Goal: Information Seeking & Learning: Compare options

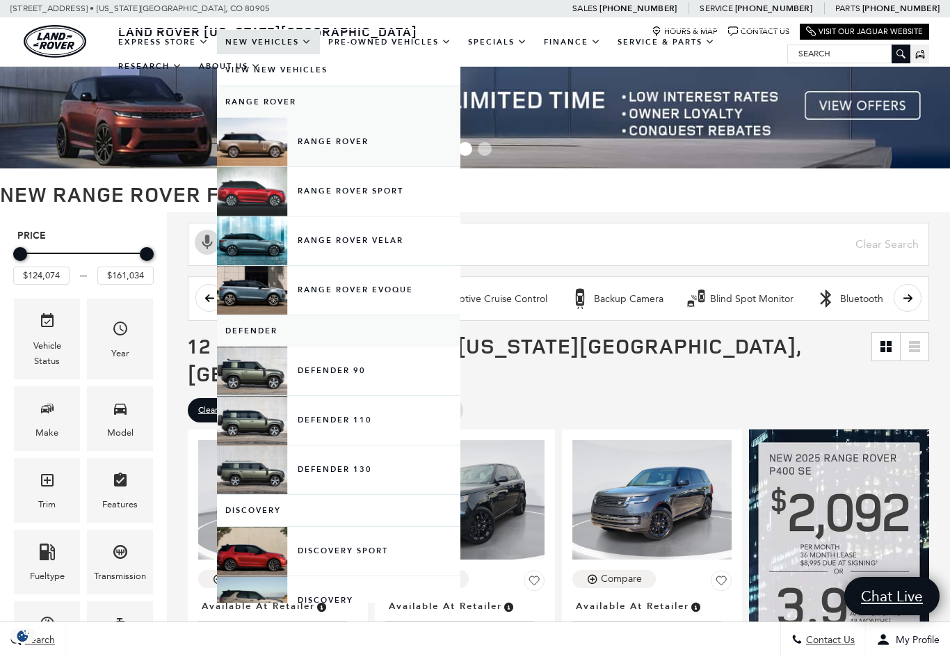
click at [257, 148] on link "Range Rover" at bounding box center [339, 142] width 244 height 49
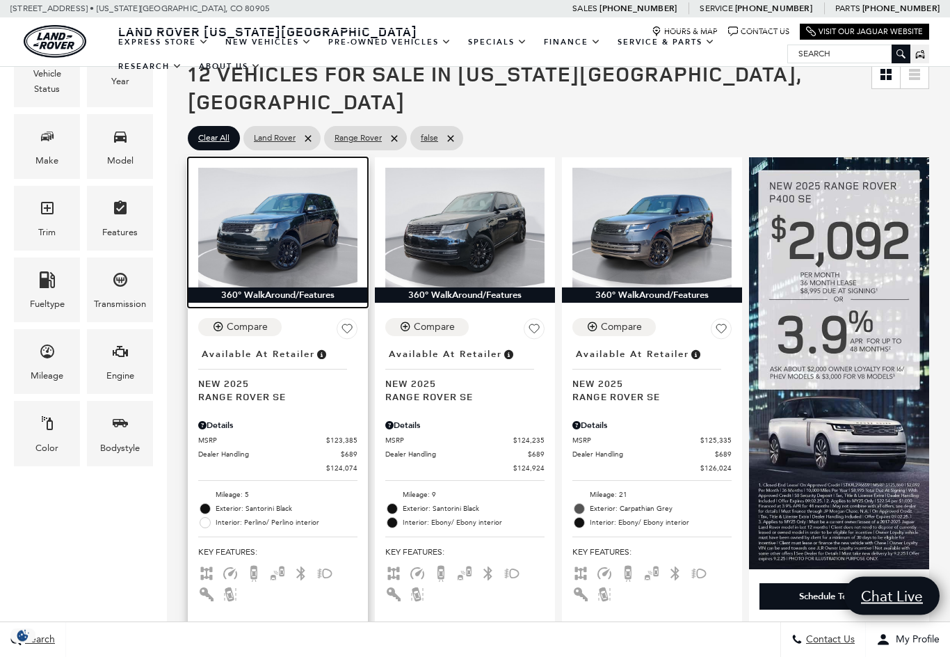
scroll to position [272, 0]
click at [255, 197] on img at bounding box center [277, 228] width 159 height 120
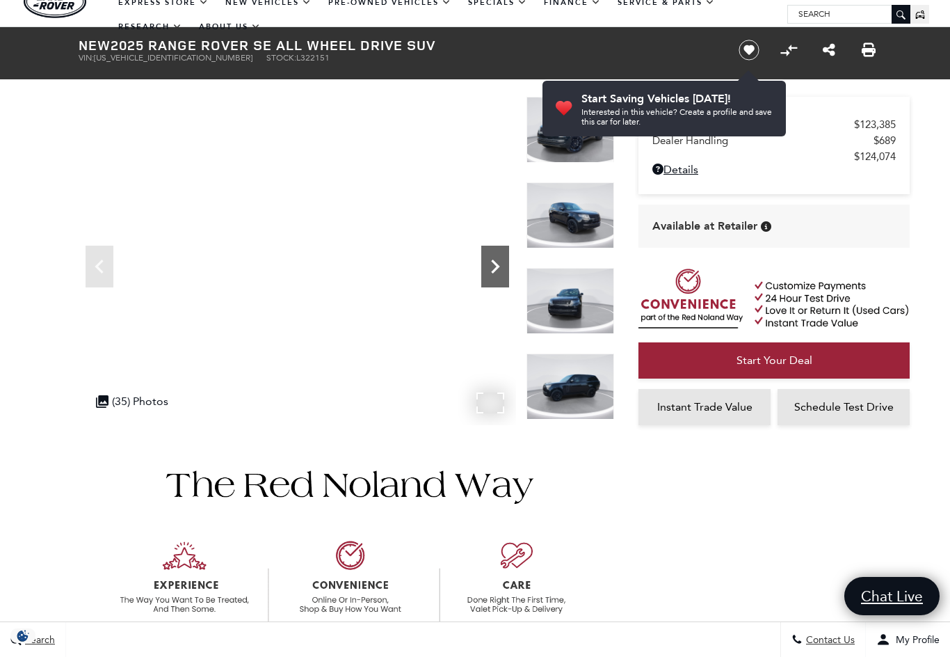
click at [496, 266] on icon "Next" at bounding box center [495, 267] width 28 height 28
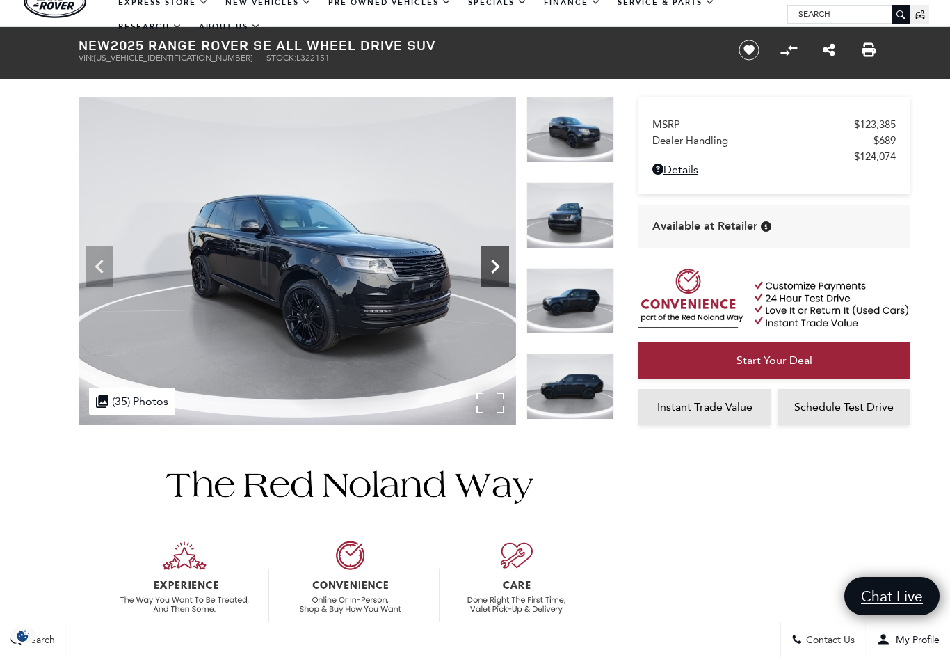
click at [500, 261] on icon "Next" at bounding box center [495, 267] width 28 height 28
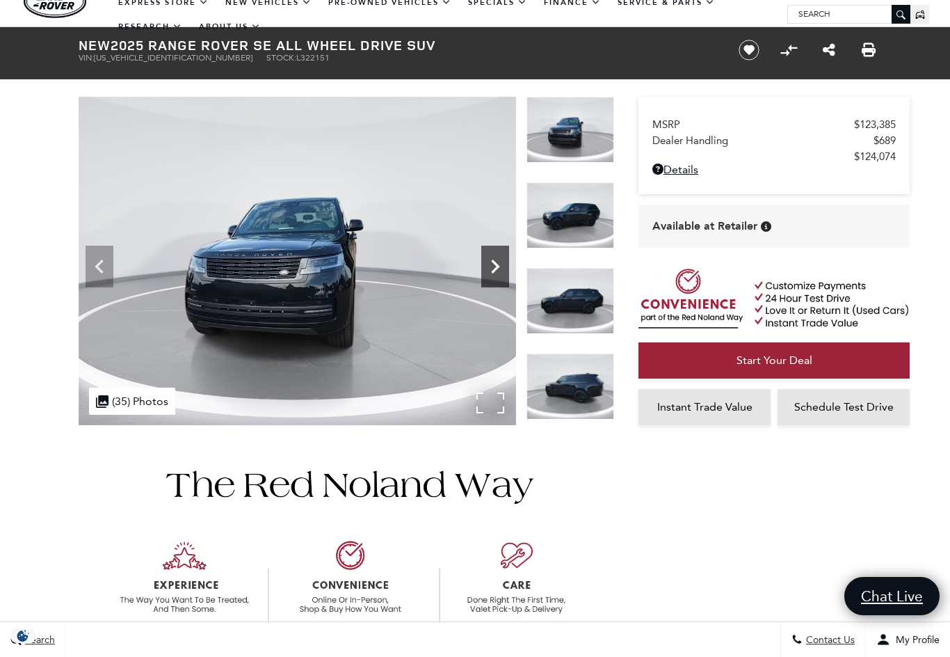
click at [500, 261] on icon "Next" at bounding box center [495, 267] width 28 height 28
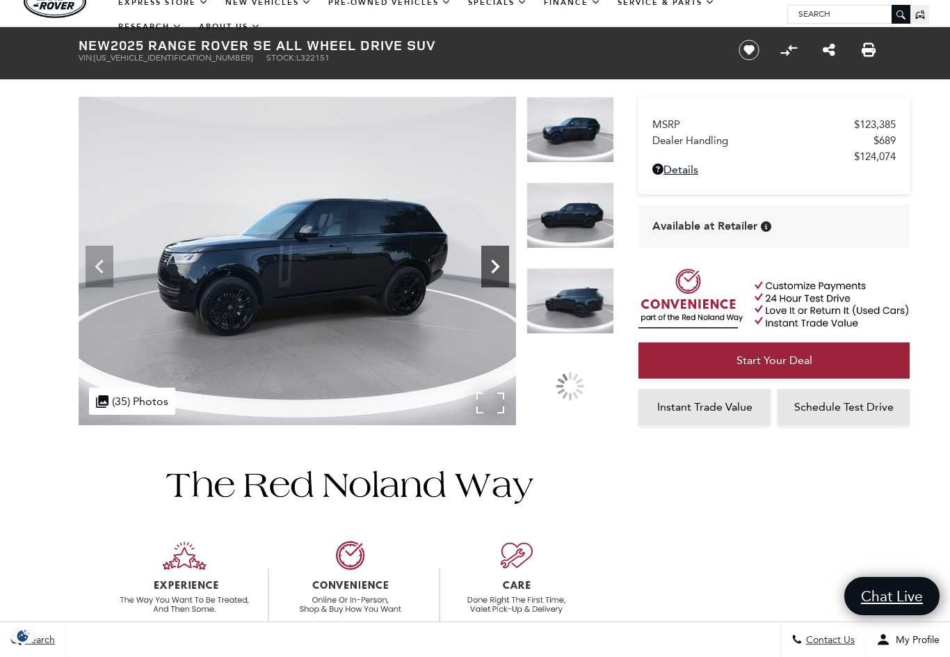
click at [500, 261] on icon "Next" at bounding box center [495, 267] width 28 height 28
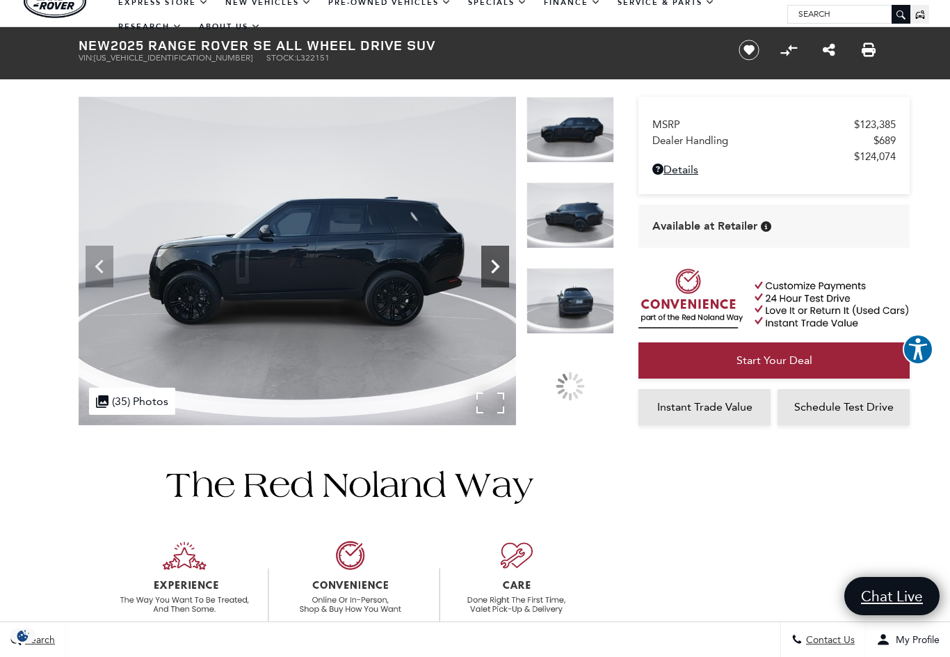
click at [500, 261] on icon "Next" at bounding box center [495, 267] width 28 height 28
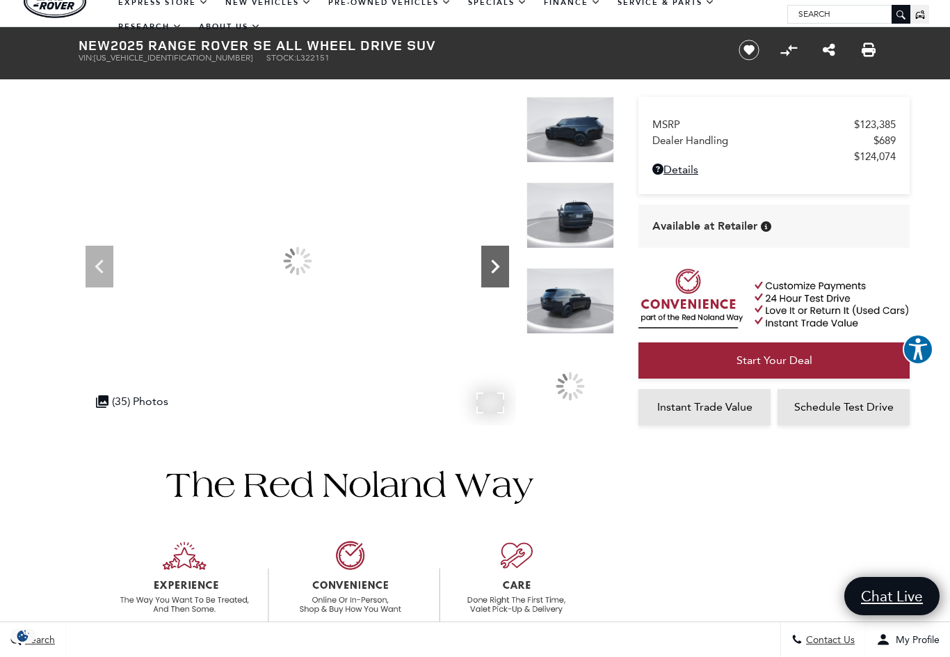
click at [500, 261] on icon "Next" at bounding box center [495, 267] width 28 height 28
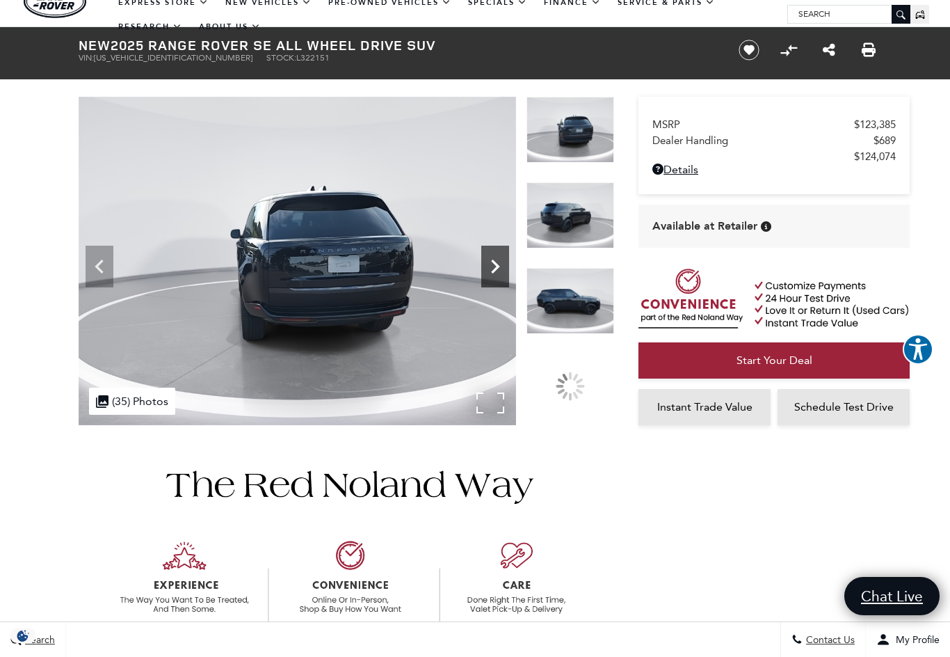
click at [500, 261] on icon "Next" at bounding box center [495, 267] width 28 height 28
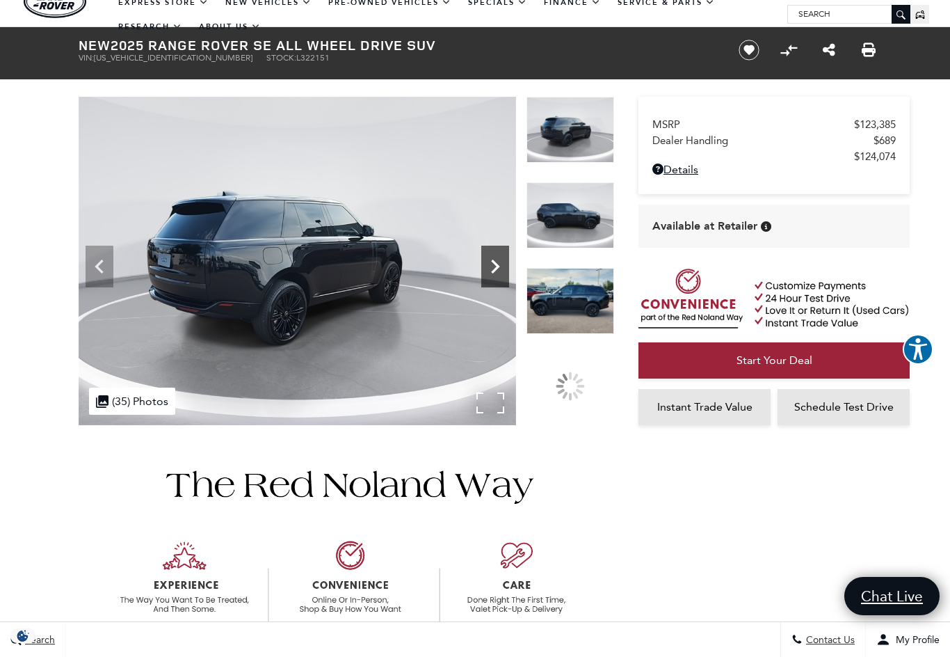
click at [500, 261] on icon "Next" at bounding box center [495, 267] width 28 height 28
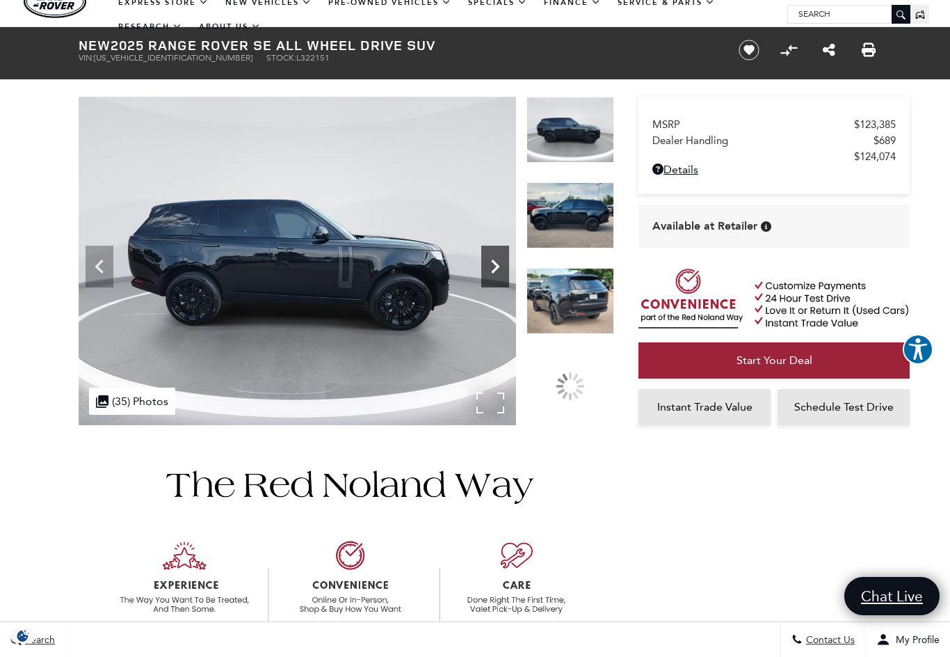
click at [500, 261] on icon "Next" at bounding box center [495, 267] width 28 height 28
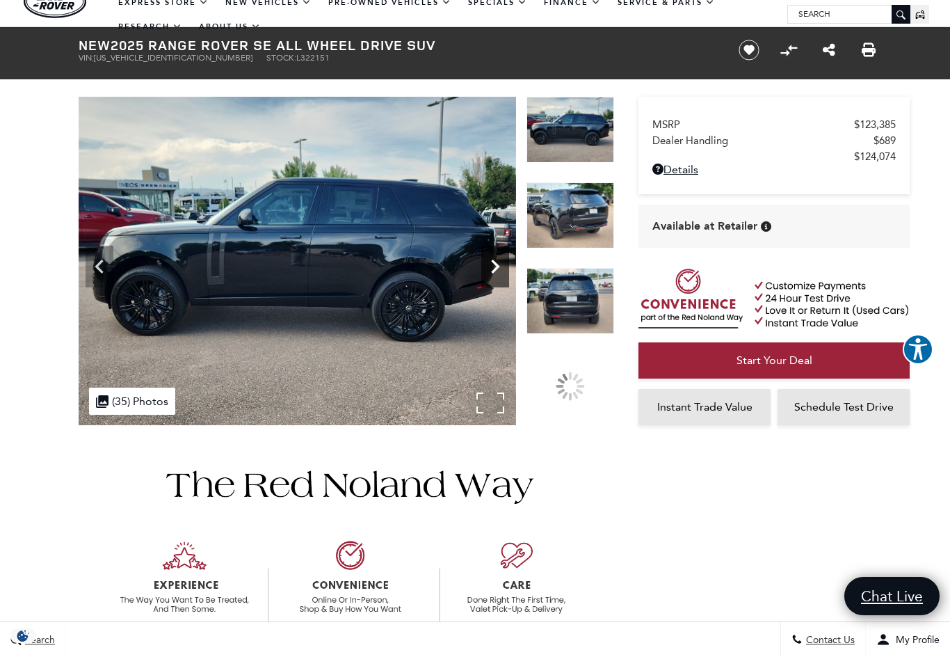
click at [500, 261] on icon "Next" at bounding box center [495, 267] width 28 height 28
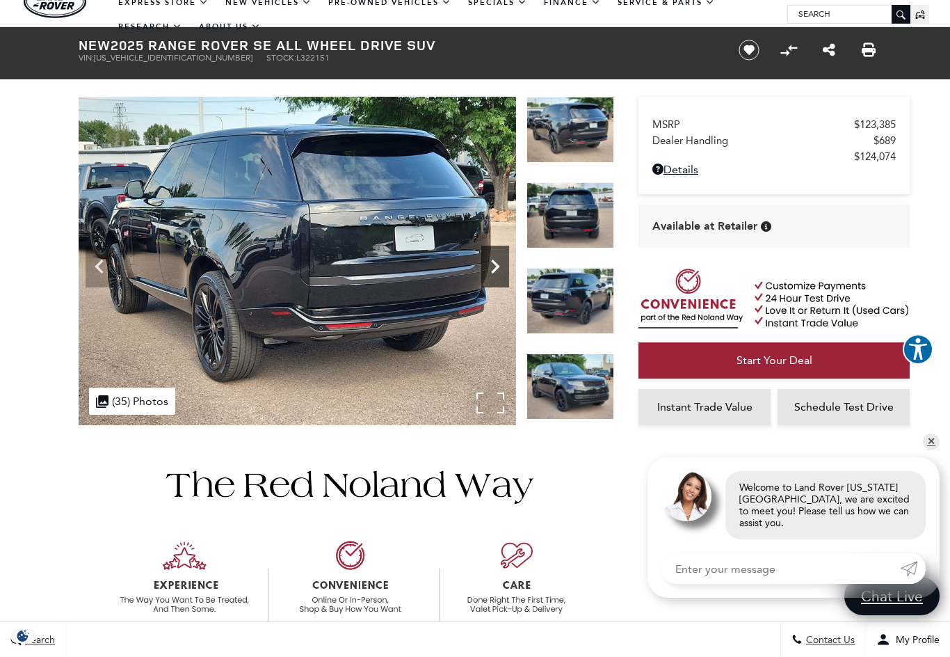
click at [500, 261] on icon "Next" at bounding box center [495, 267] width 28 height 28
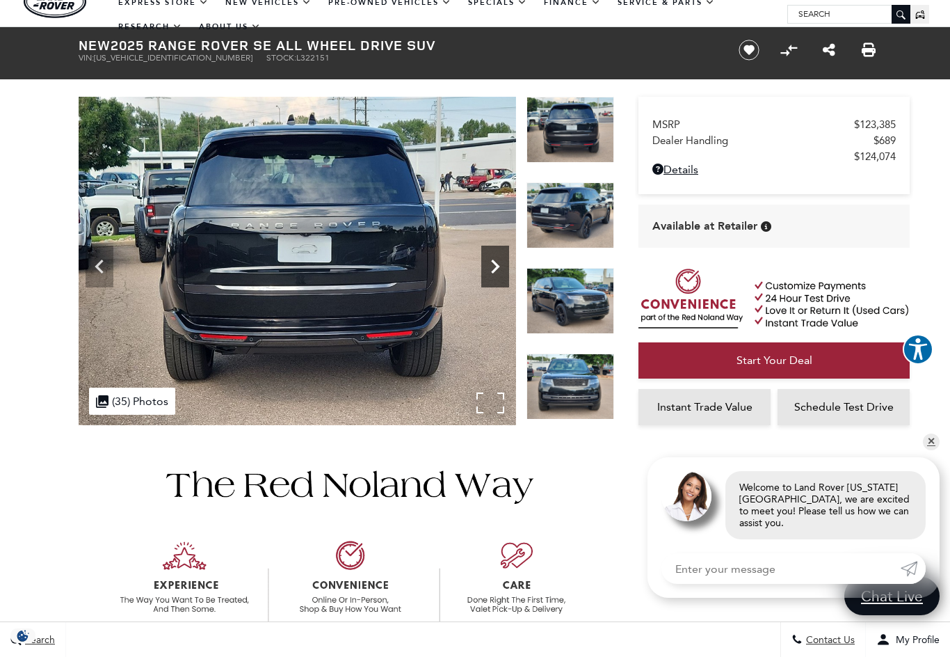
click at [500, 261] on icon "Next" at bounding box center [495, 267] width 28 height 28
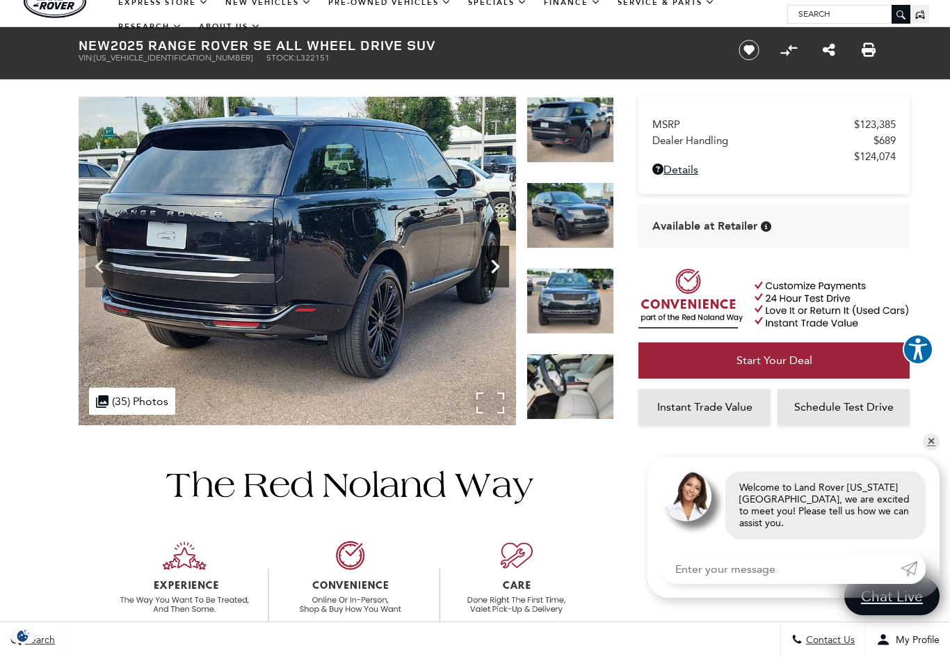
click at [500, 261] on icon "Next" at bounding box center [495, 267] width 28 height 28
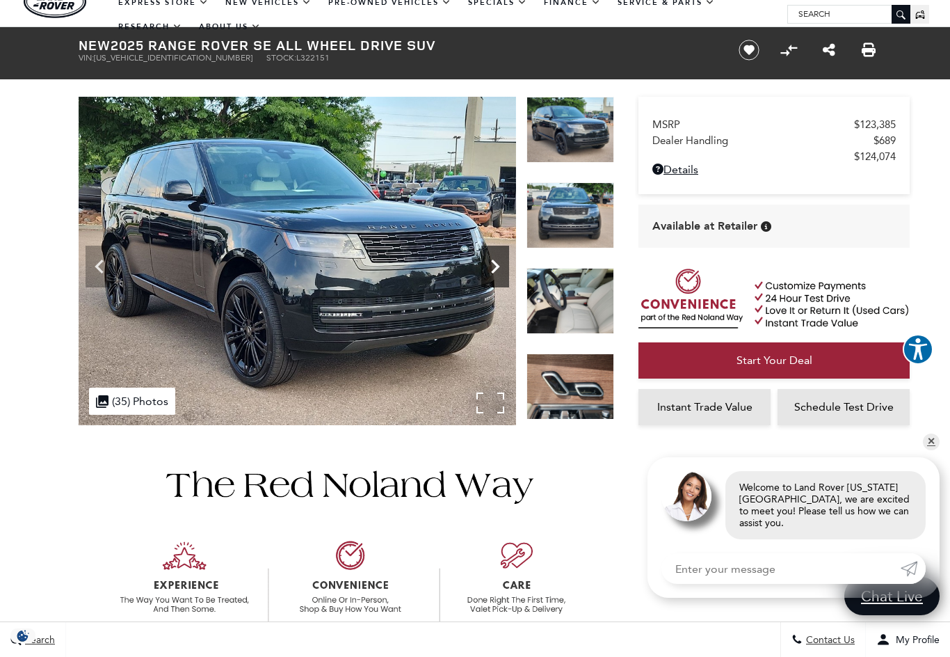
click at [500, 261] on icon "Next" at bounding box center [495, 267] width 28 height 28
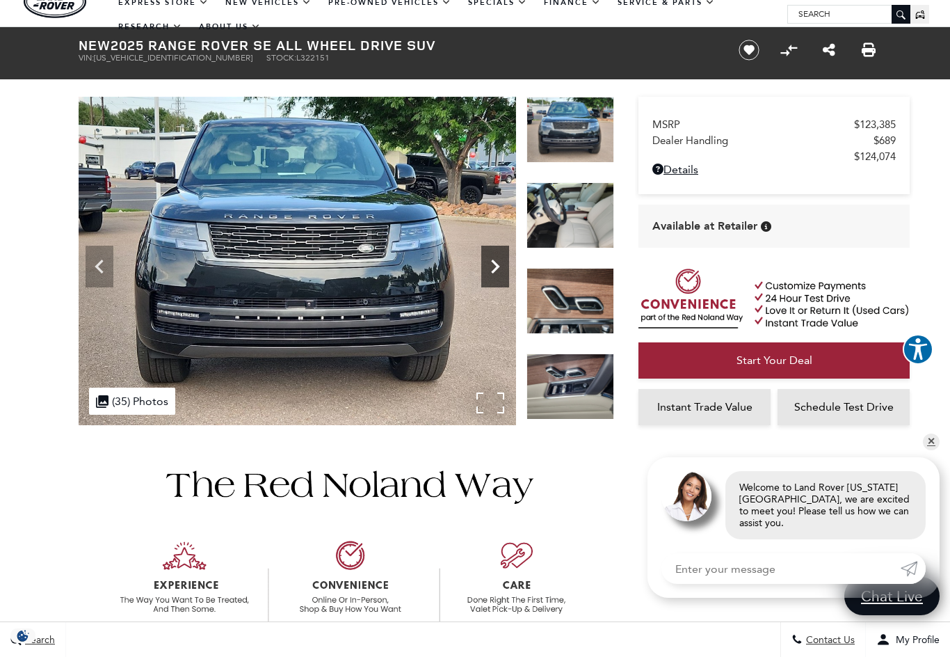
click at [500, 261] on icon "Next" at bounding box center [495, 267] width 28 height 28
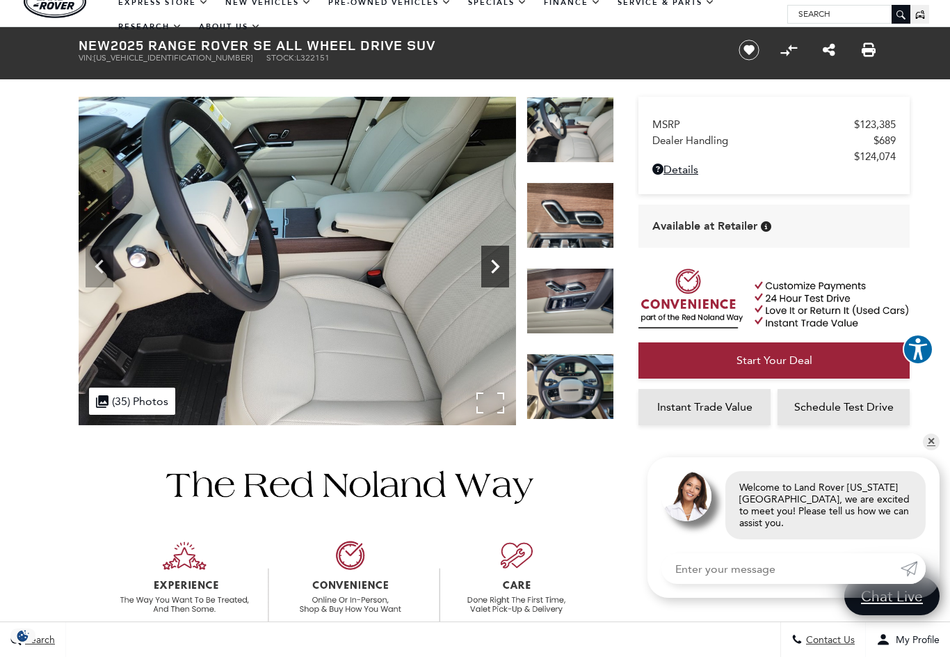
click at [500, 261] on icon "Next" at bounding box center [495, 267] width 28 height 28
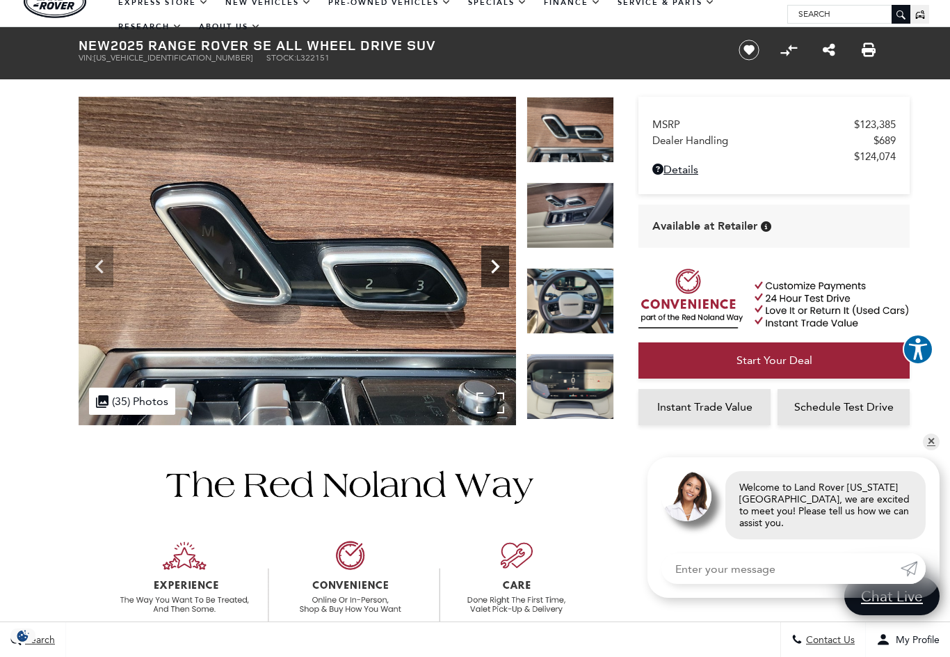
click at [500, 261] on icon "Next" at bounding box center [495, 267] width 28 height 28
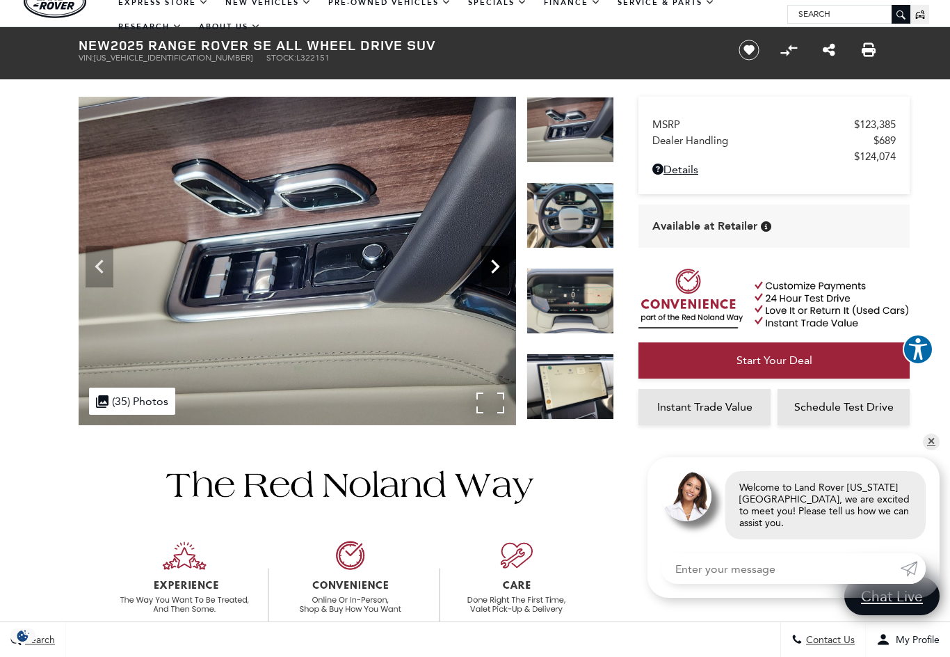
click at [500, 261] on icon "Next" at bounding box center [495, 267] width 28 height 28
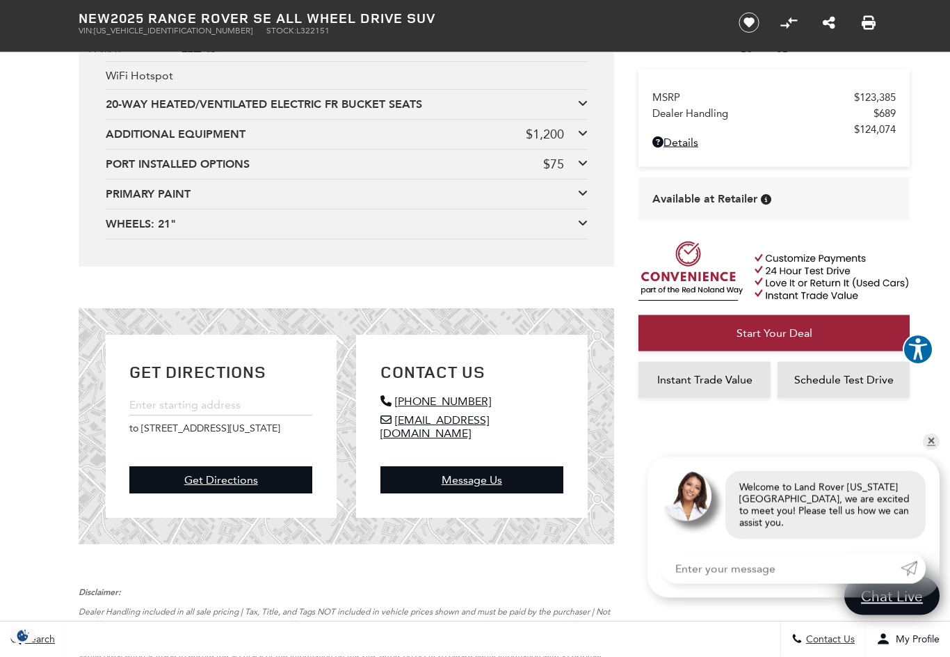
scroll to position [3172, 0]
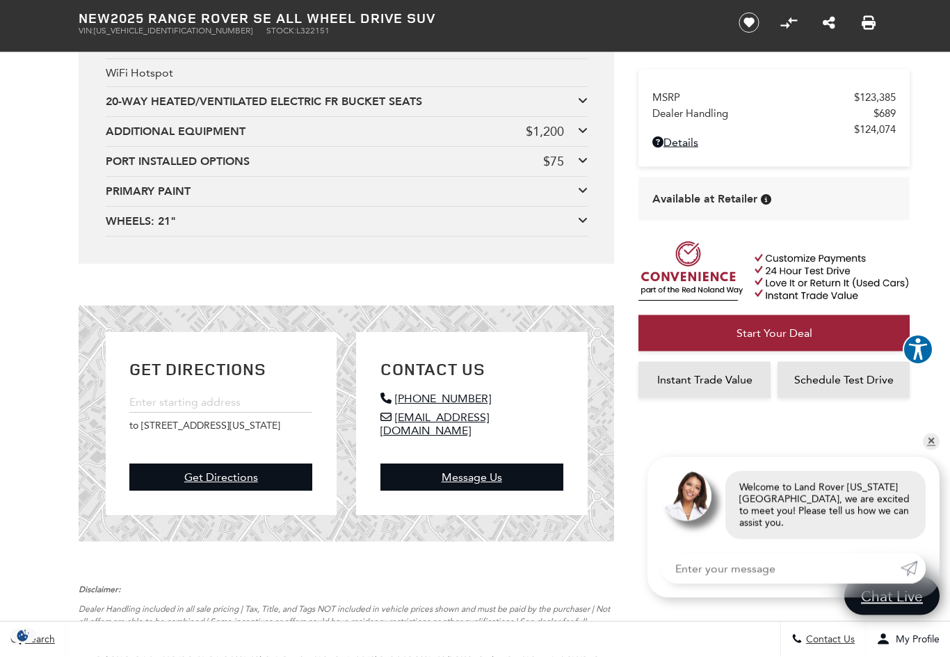
click at [582, 136] on icon at bounding box center [583, 130] width 10 height 11
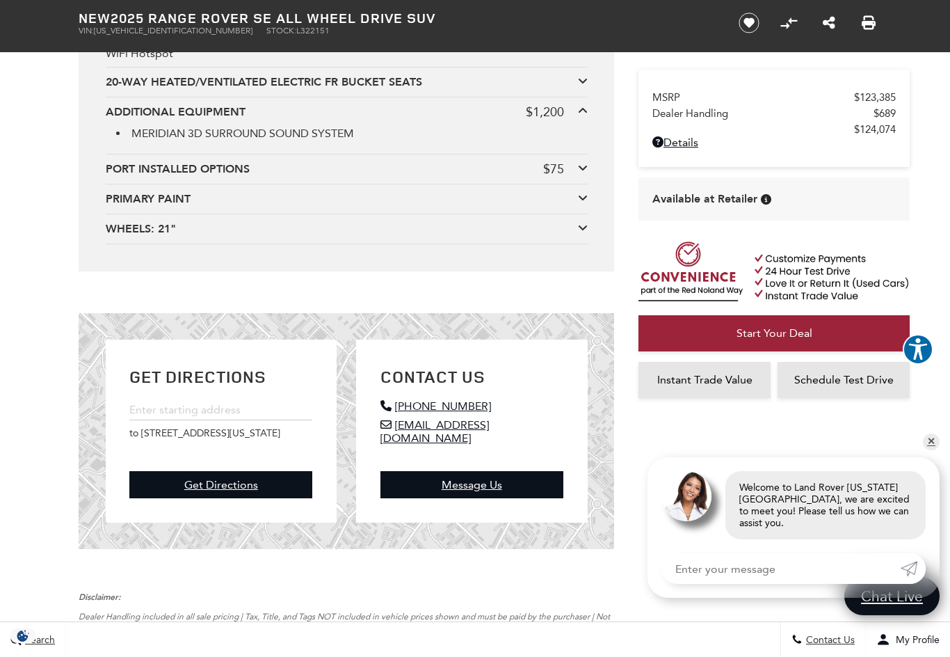
scroll to position [3196, 0]
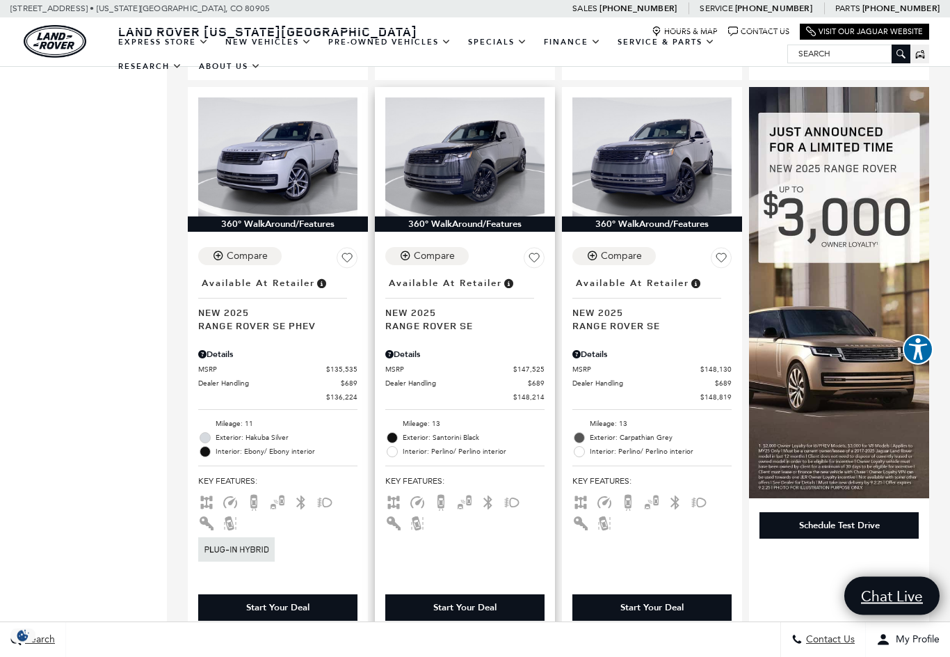
scroll to position [1404, 0]
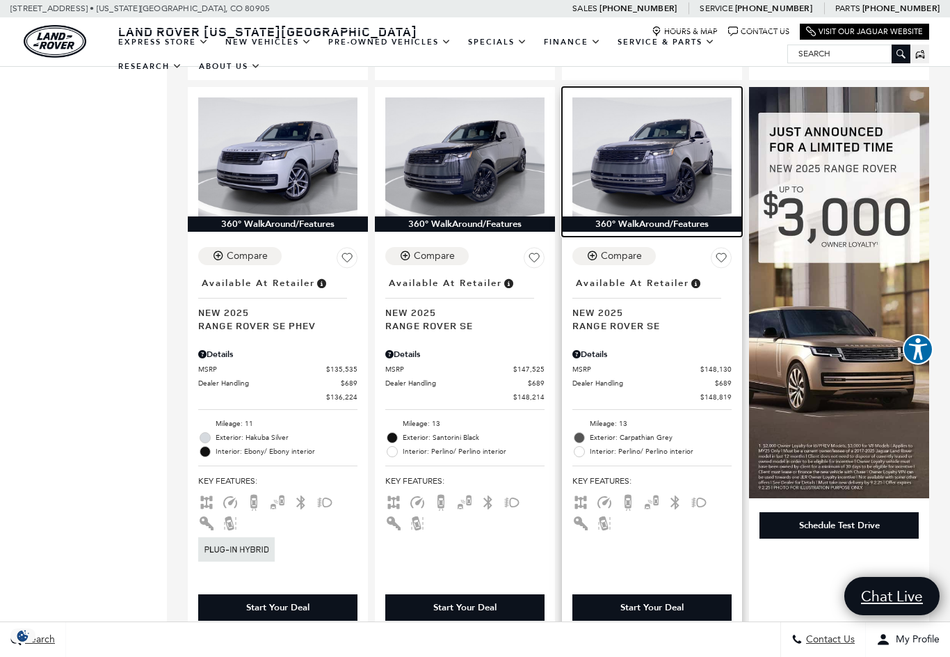
click at [642, 130] on img at bounding box center [652, 157] width 159 height 120
click at [640, 98] on img at bounding box center [652, 157] width 159 height 120
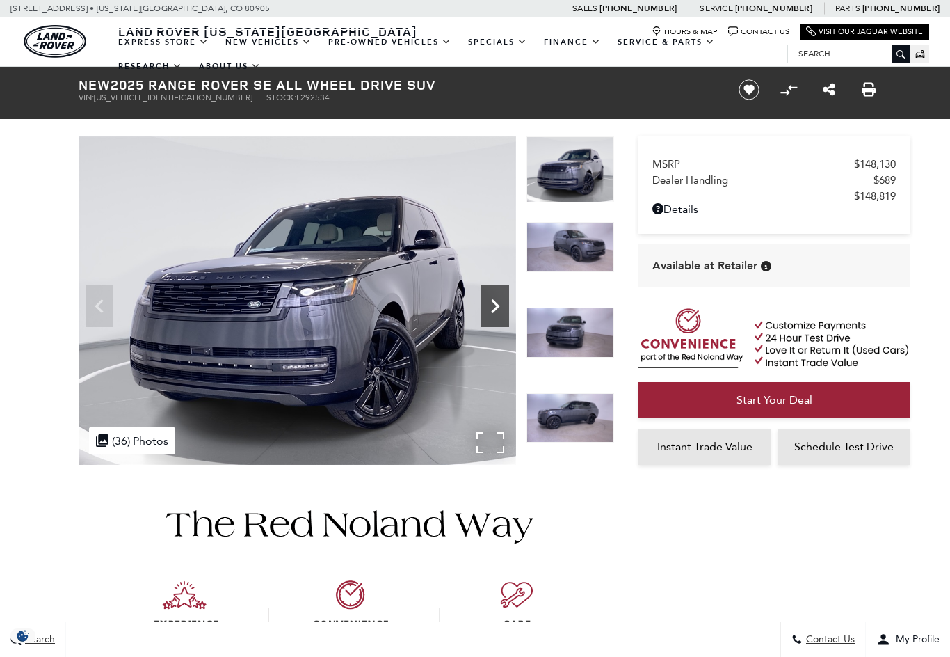
click at [494, 308] on icon "Next" at bounding box center [495, 306] width 28 height 28
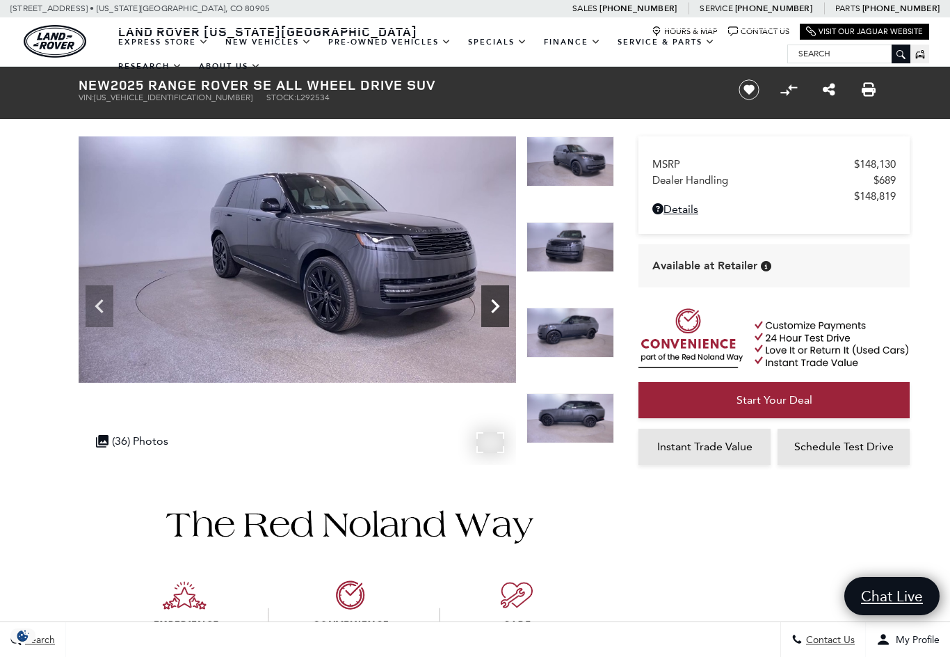
click at [494, 308] on icon "Next" at bounding box center [495, 306] width 28 height 28
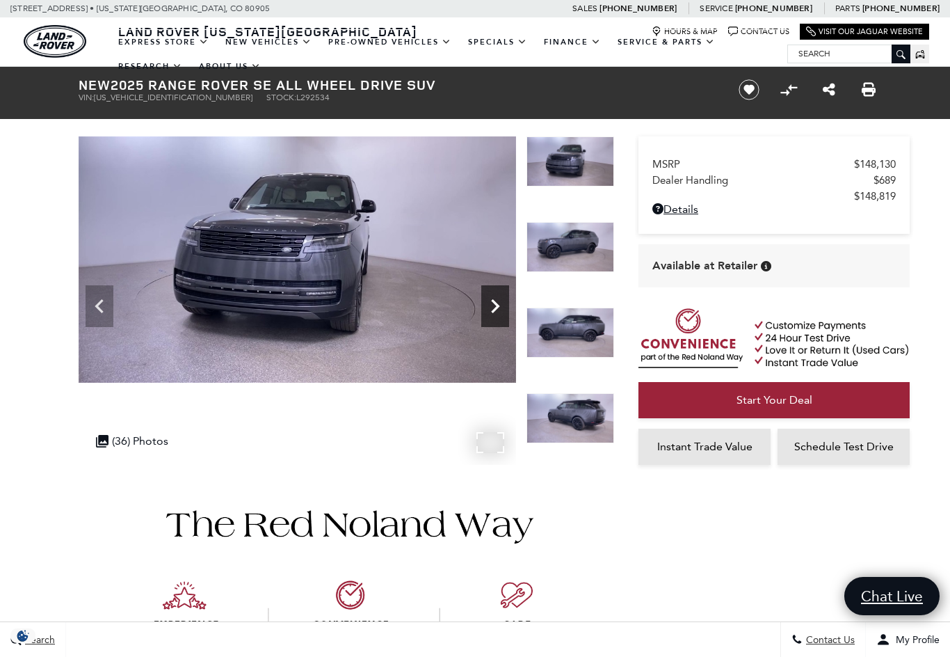
click at [494, 308] on icon "Next" at bounding box center [495, 306] width 28 height 28
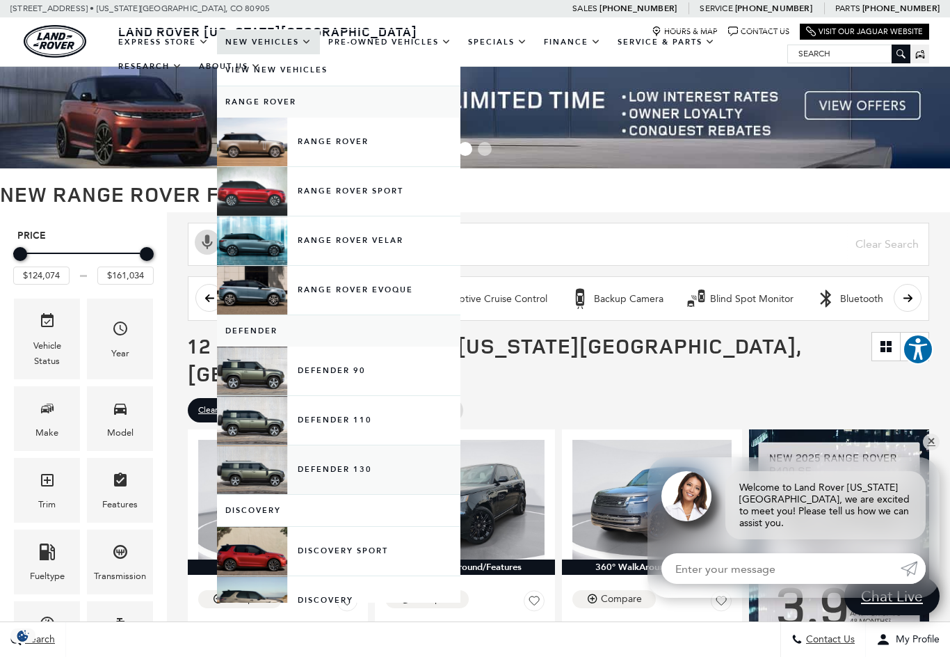
click at [318, 493] on link "Defender 130" at bounding box center [339, 469] width 244 height 49
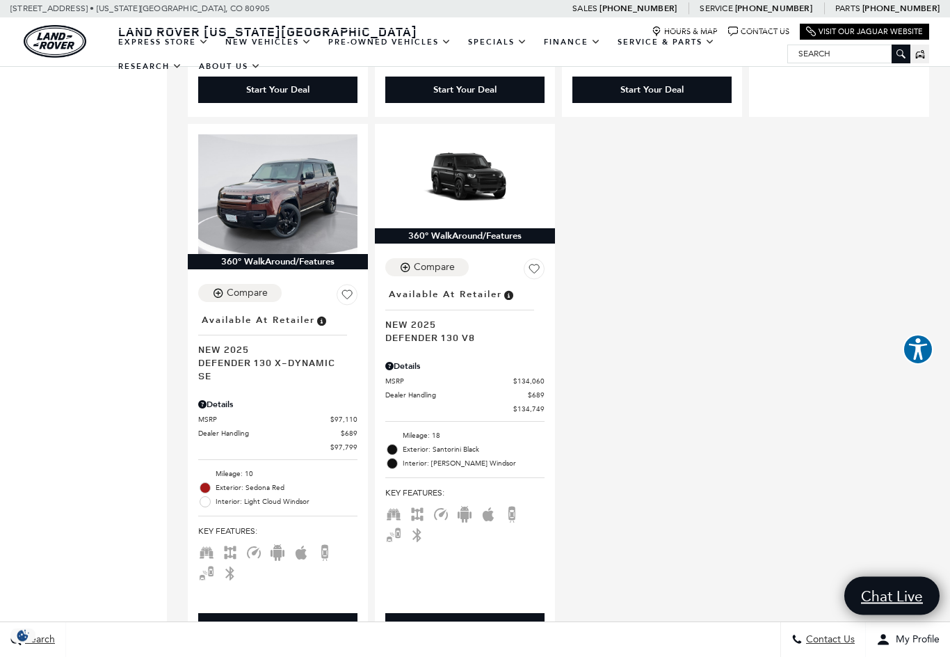
scroll to position [1310, 0]
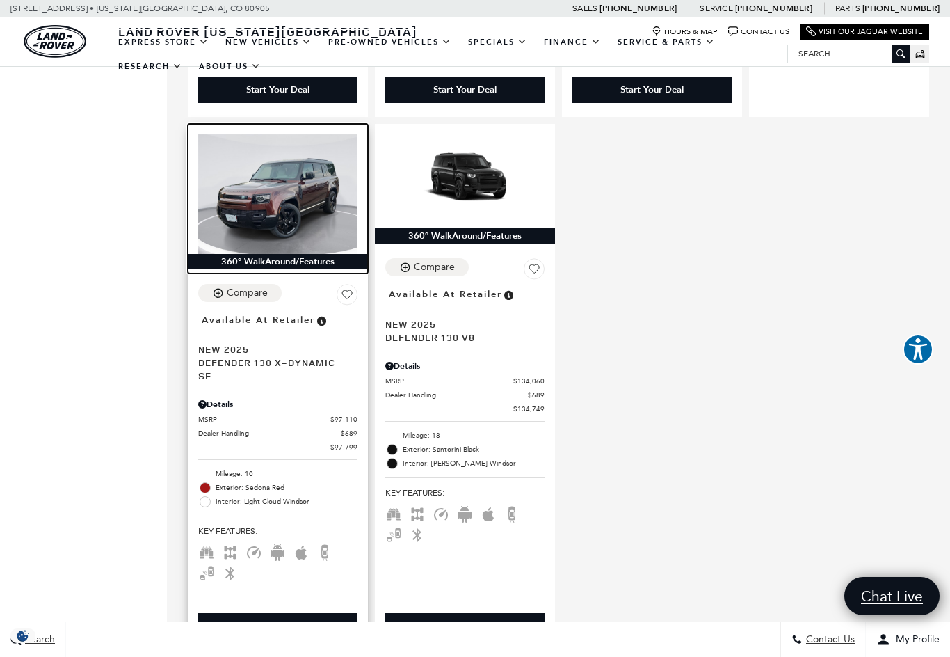
click at [272, 187] on img at bounding box center [277, 194] width 159 height 120
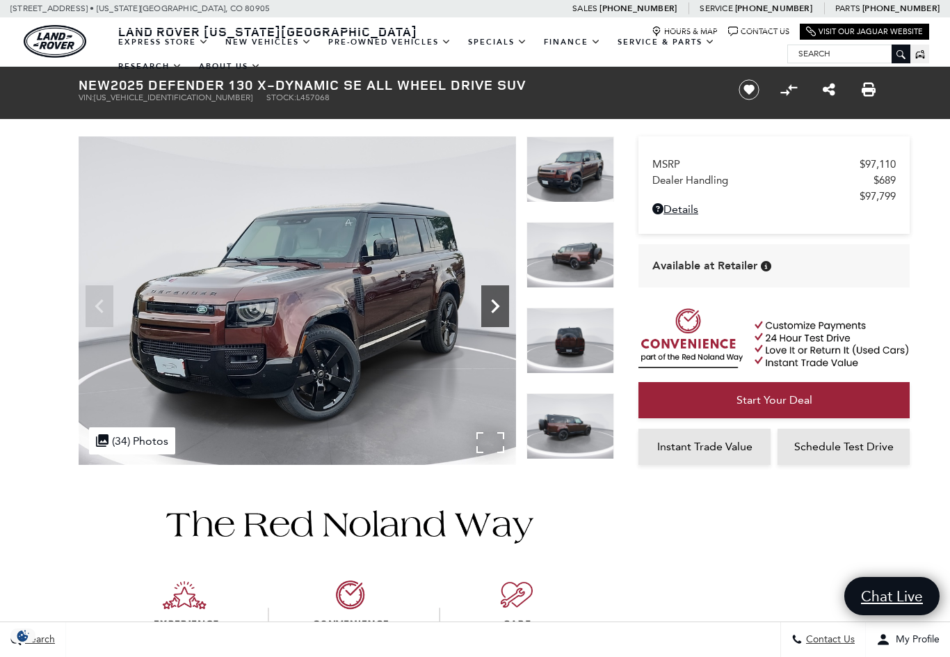
click at [493, 308] on icon "Next" at bounding box center [495, 306] width 28 height 28
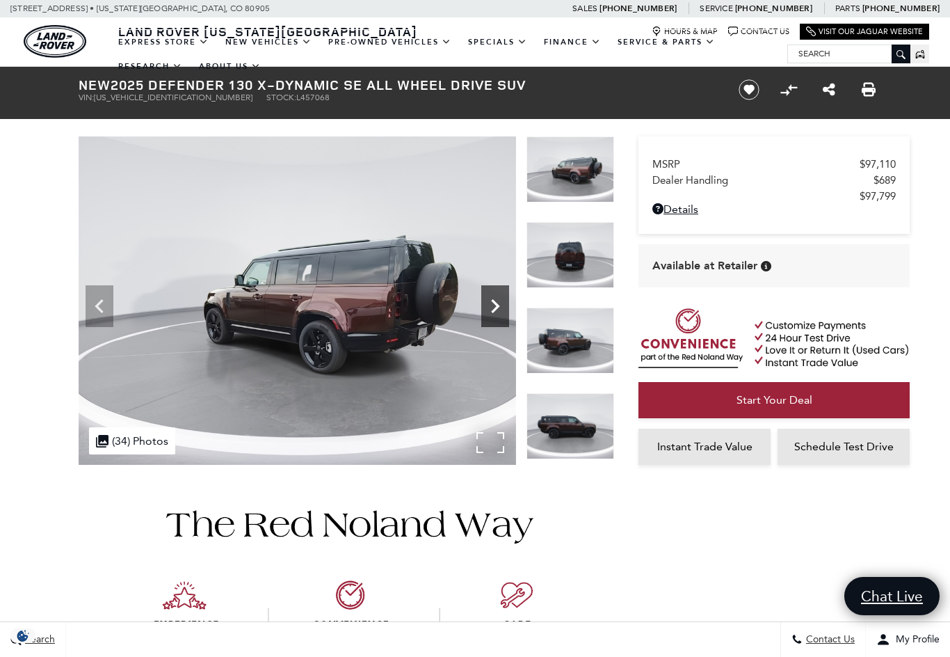
click at [493, 308] on icon "Next" at bounding box center [495, 306] width 28 height 28
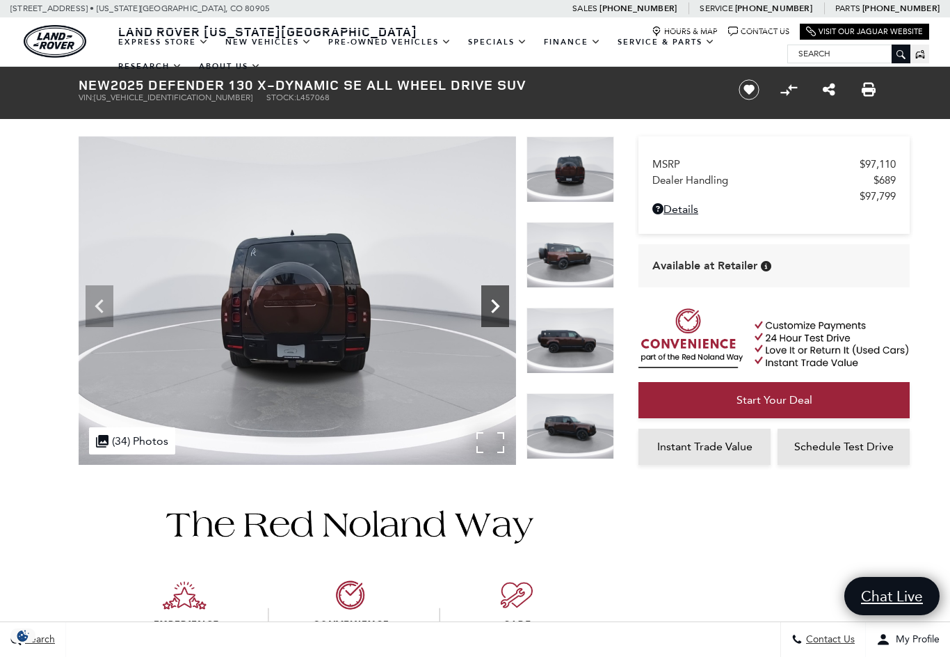
click at [493, 308] on icon "Next" at bounding box center [495, 306] width 28 height 28
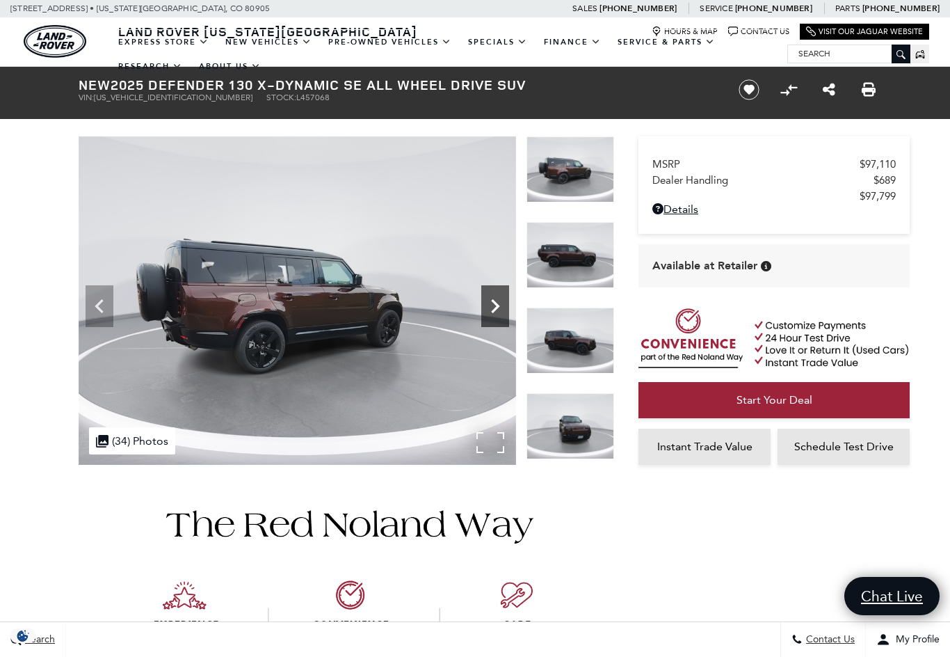
click at [493, 308] on icon "Next" at bounding box center [495, 306] width 28 height 28
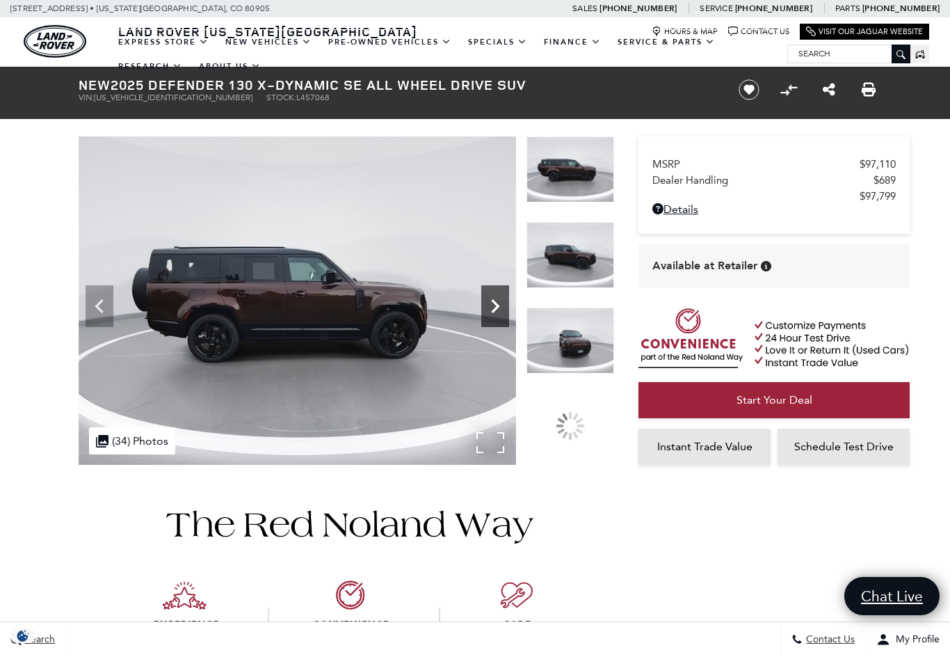
click at [493, 308] on icon "Next" at bounding box center [495, 306] width 28 height 28
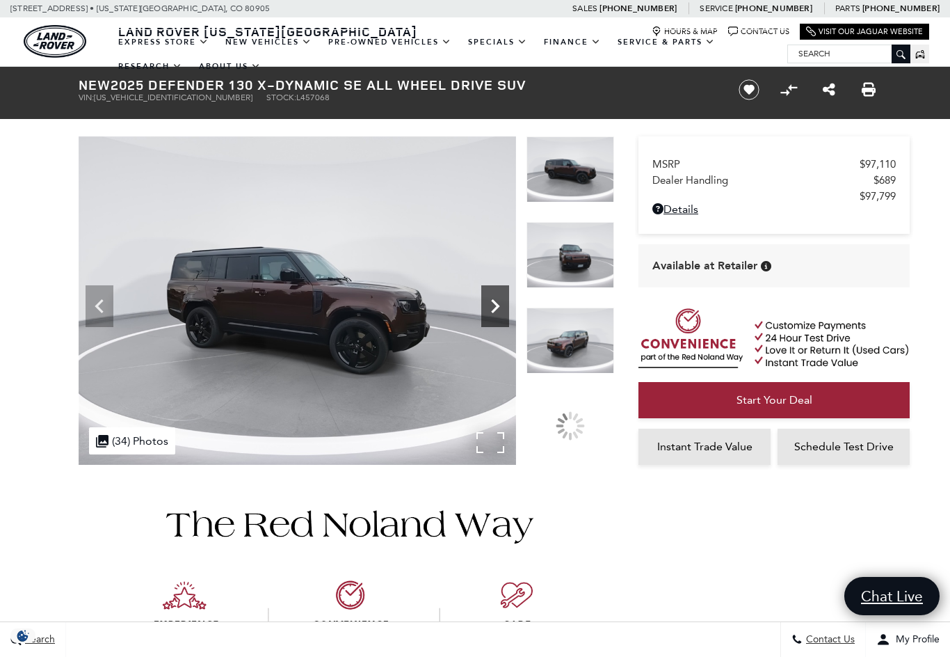
click at [493, 308] on icon "Next" at bounding box center [495, 306] width 28 height 28
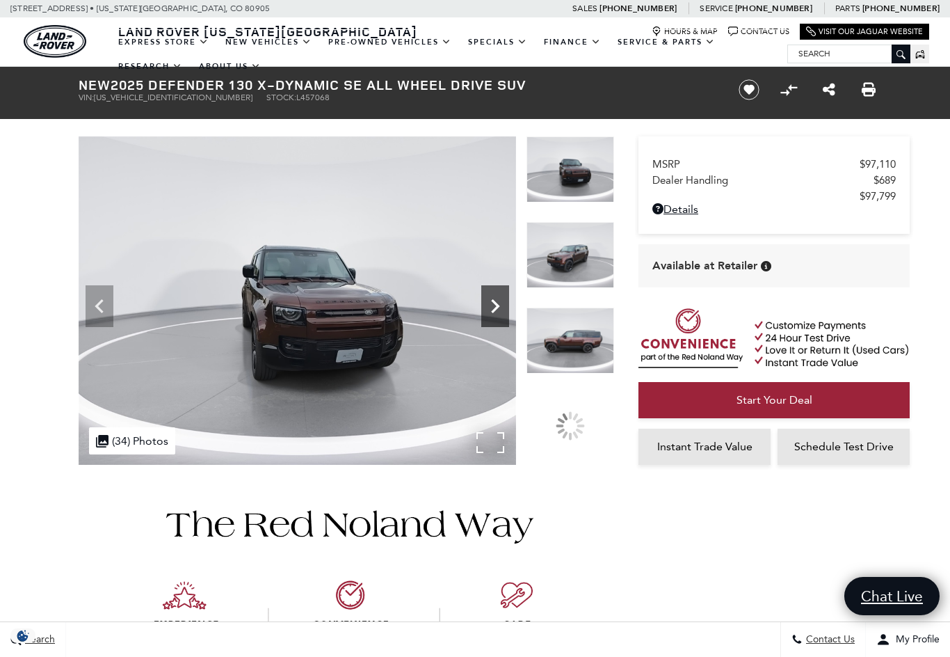
click at [493, 308] on icon "Next" at bounding box center [495, 306] width 28 height 28
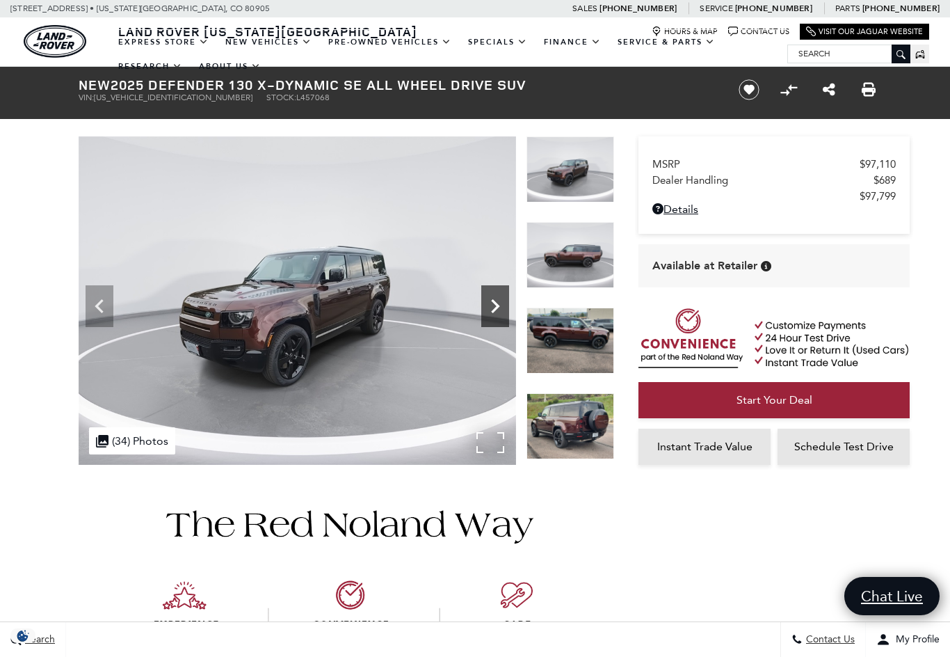
click at [493, 308] on icon "Next" at bounding box center [495, 306] width 28 height 28
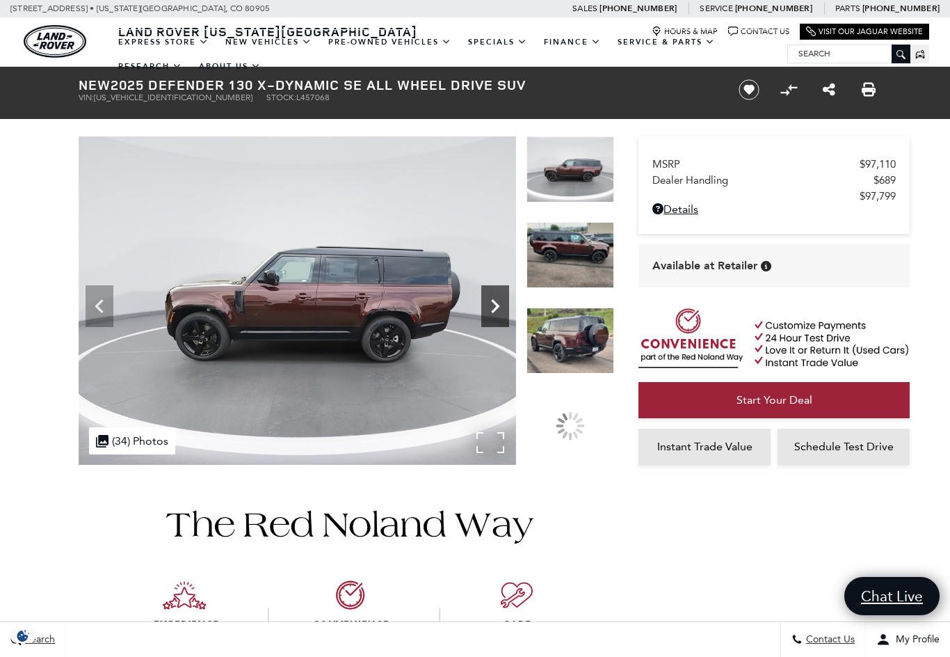
click at [493, 308] on icon "Next" at bounding box center [495, 306] width 28 height 28
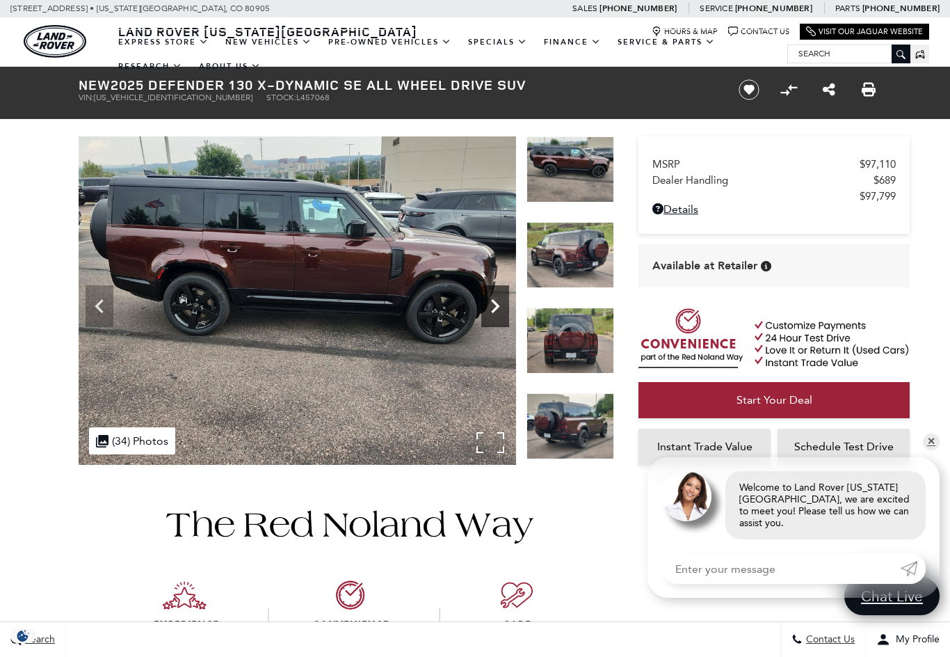
click at [493, 308] on icon "Next" at bounding box center [495, 306] width 28 height 28
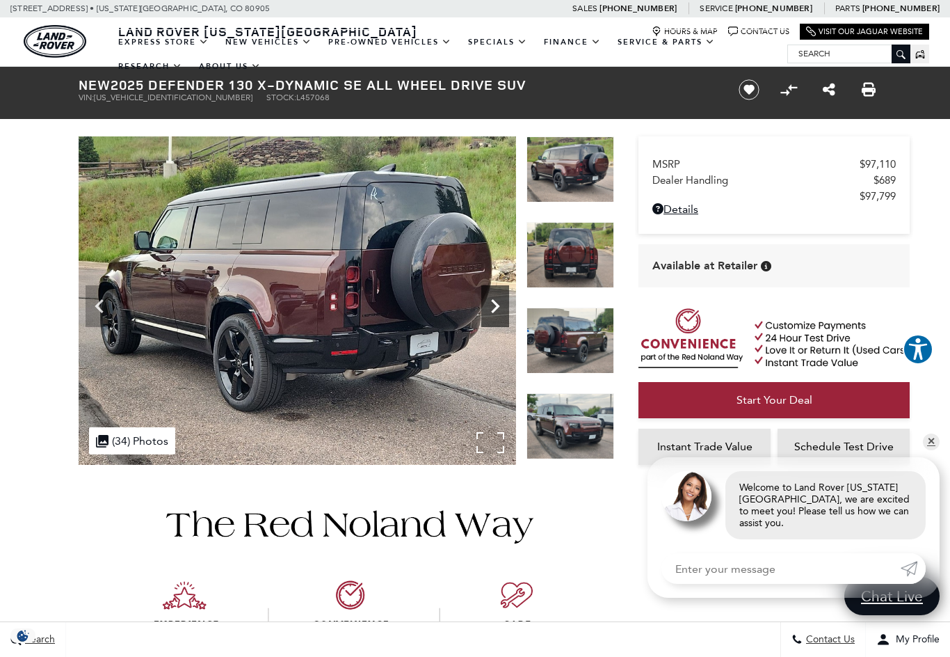
click at [493, 308] on icon "Next" at bounding box center [495, 306] width 28 height 28
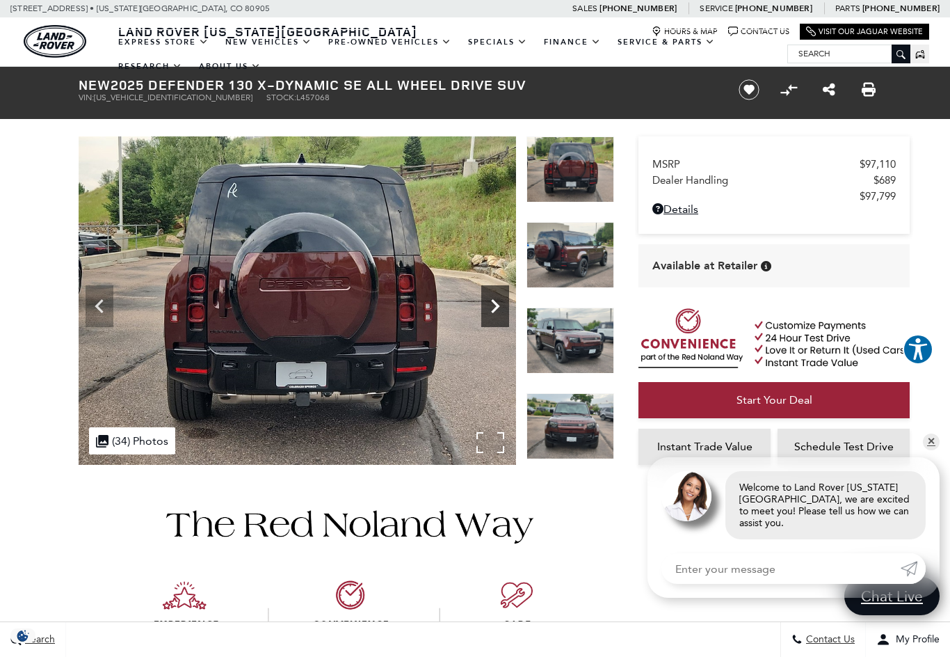
click at [493, 308] on icon "Next" at bounding box center [495, 306] width 28 height 28
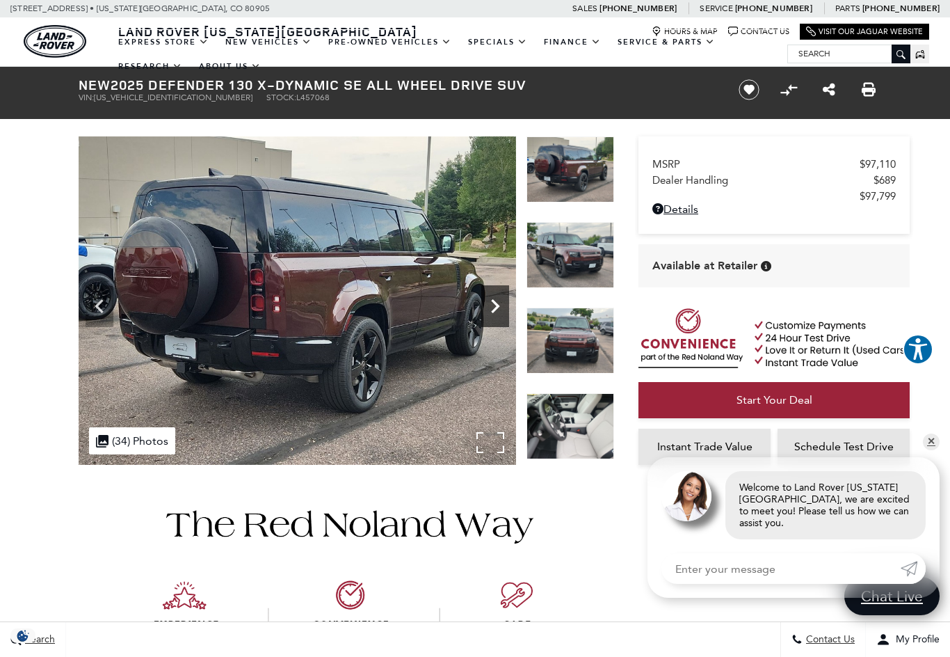
click at [493, 308] on icon "Next" at bounding box center [495, 306] width 28 height 28
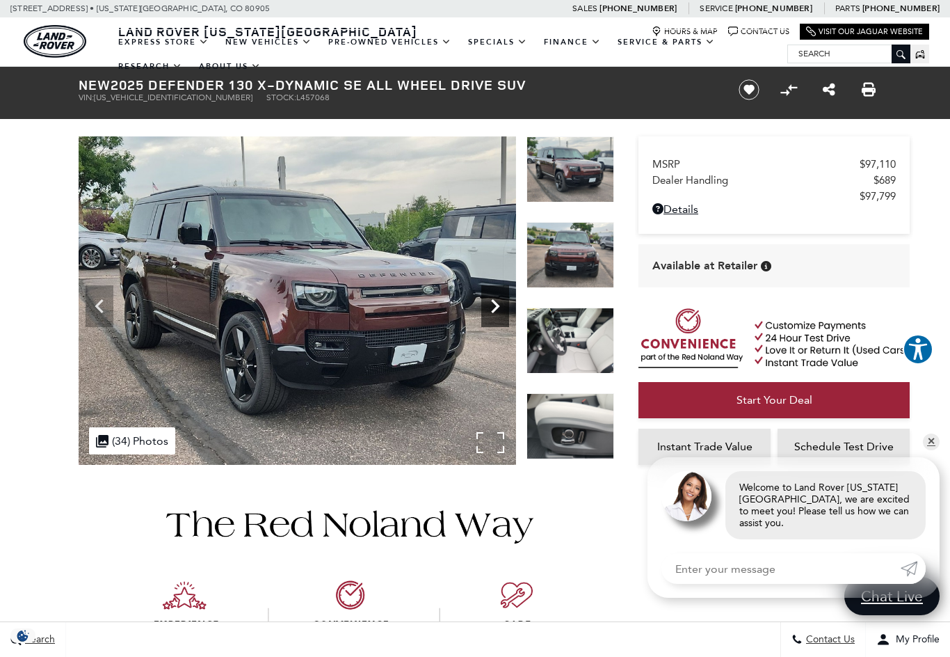
click at [493, 308] on icon "Next" at bounding box center [495, 306] width 28 height 28
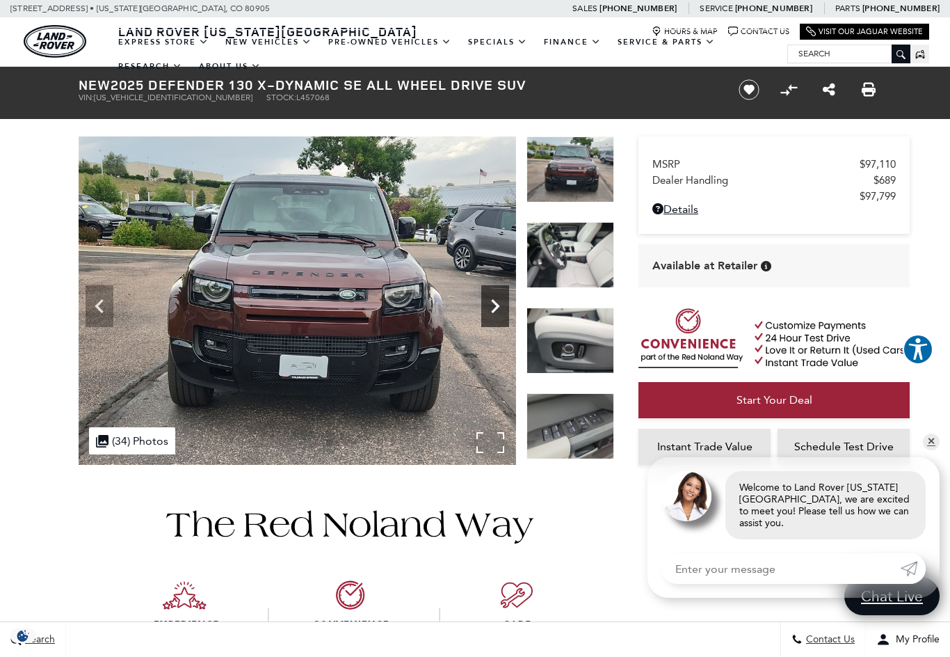
click at [493, 308] on icon "Next" at bounding box center [495, 306] width 28 height 28
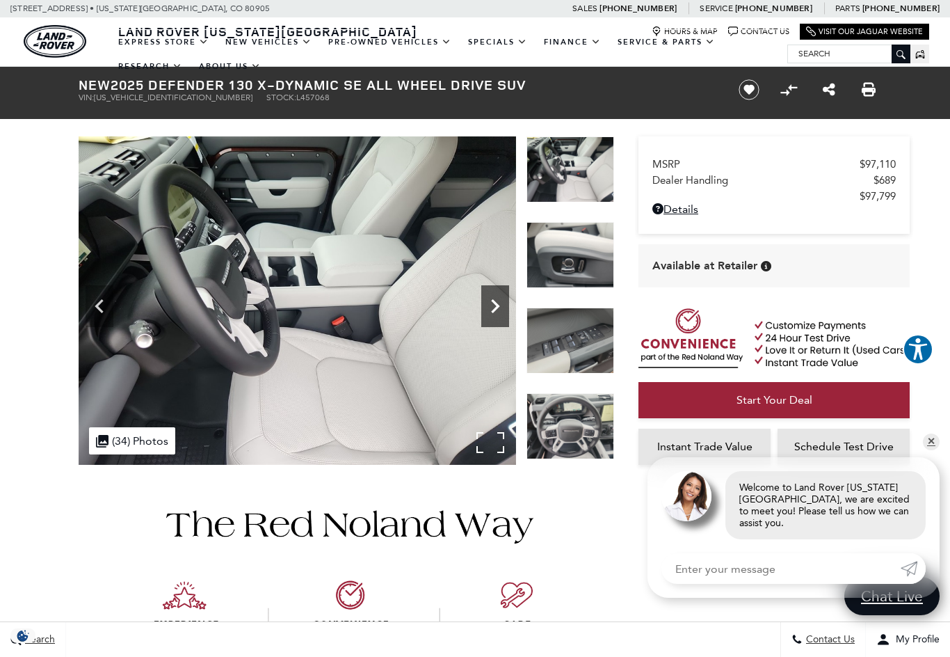
click at [493, 308] on icon "Next" at bounding box center [495, 306] width 28 height 28
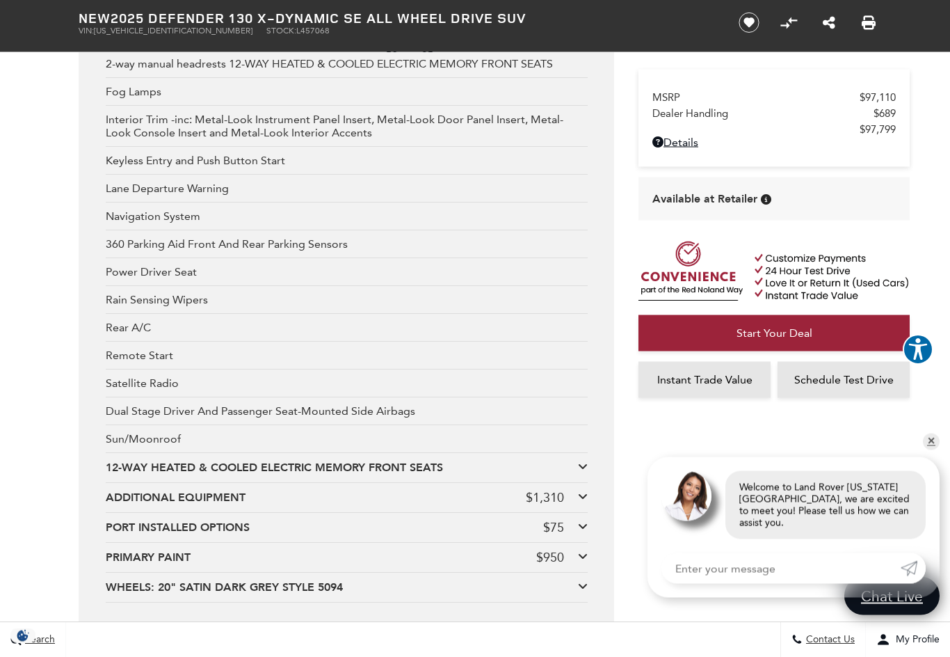
scroll to position [2878, 0]
